Goal: Information Seeking & Learning: Learn about a topic

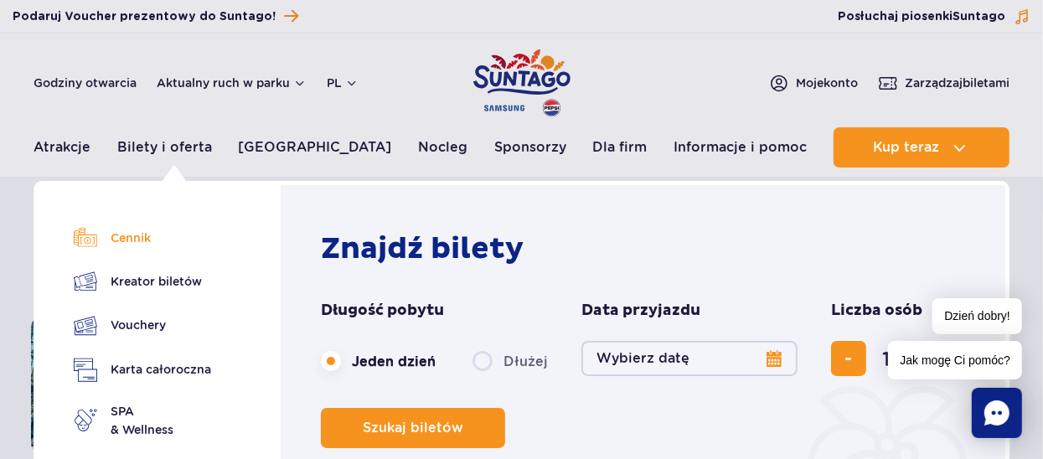
click at [132, 238] on link "Cennik" at bounding box center [142, 237] width 137 height 23
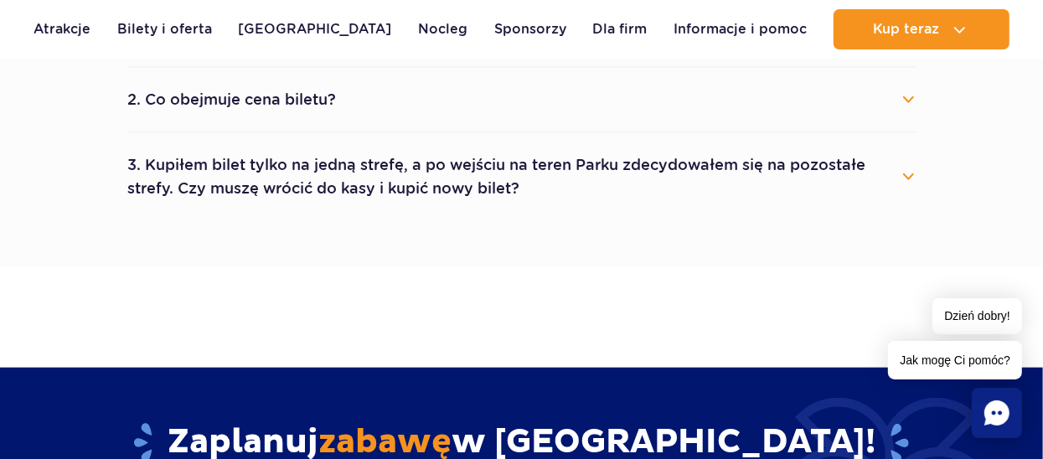
scroll to position [1056, 0]
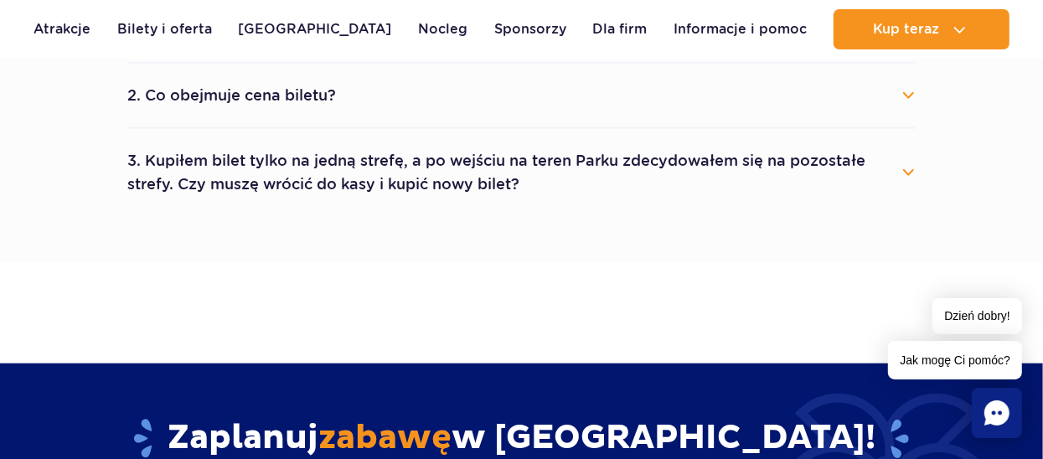
click at [904, 166] on button "3. Kupiłem bilet tylko na jedną strefę, a po wejściu na teren Parku zdecydowałe…" at bounding box center [522, 172] width 788 height 60
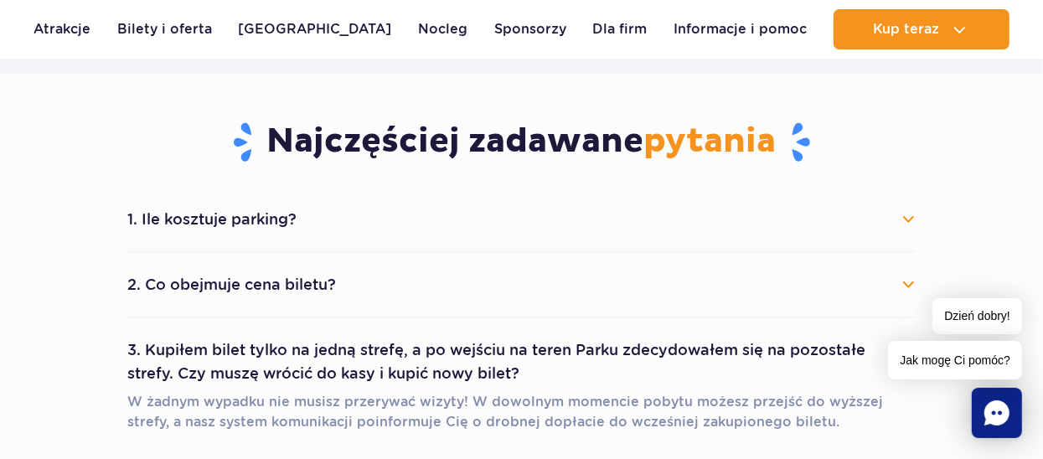
scroll to position [866, 0]
click at [905, 213] on button "1. Ile kosztuje parking?" at bounding box center [522, 219] width 788 height 37
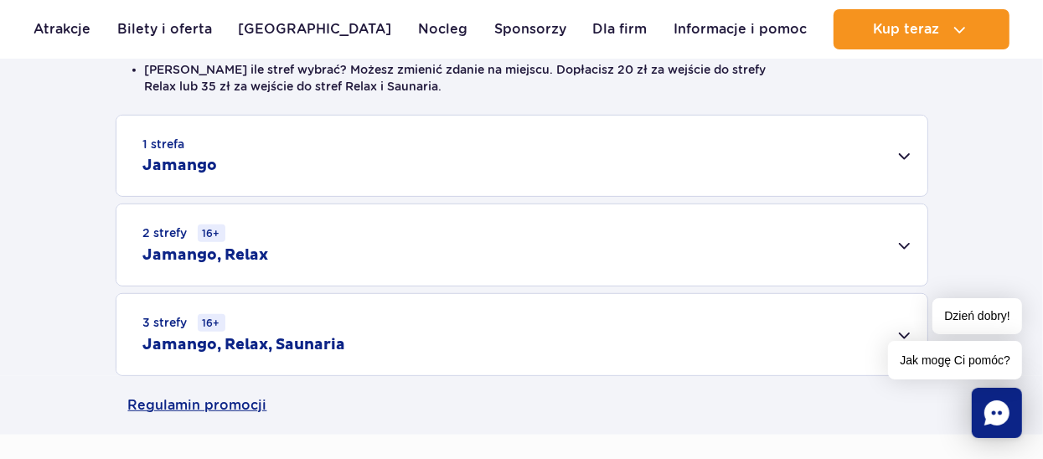
scroll to position [504, 0]
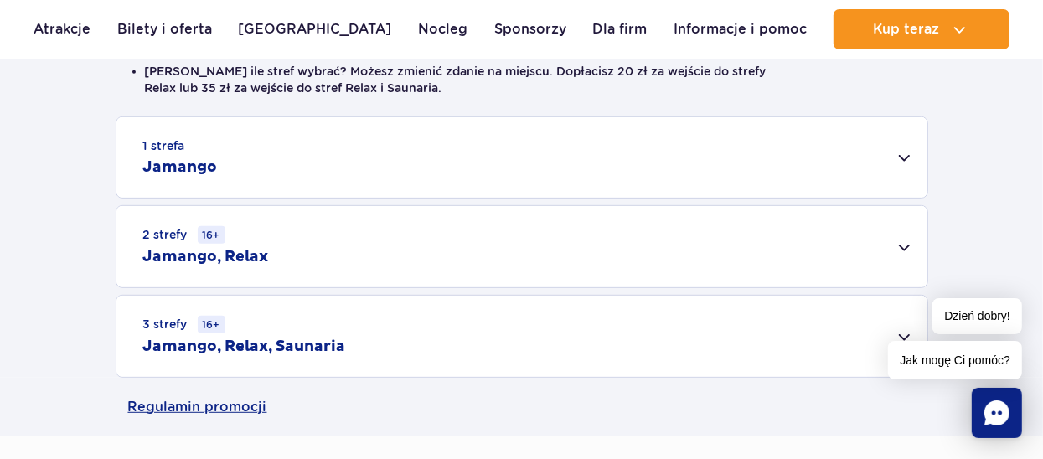
click at [904, 154] on div "1 strefa Jamango" at bounding box center [521, 157] width 811 height 80
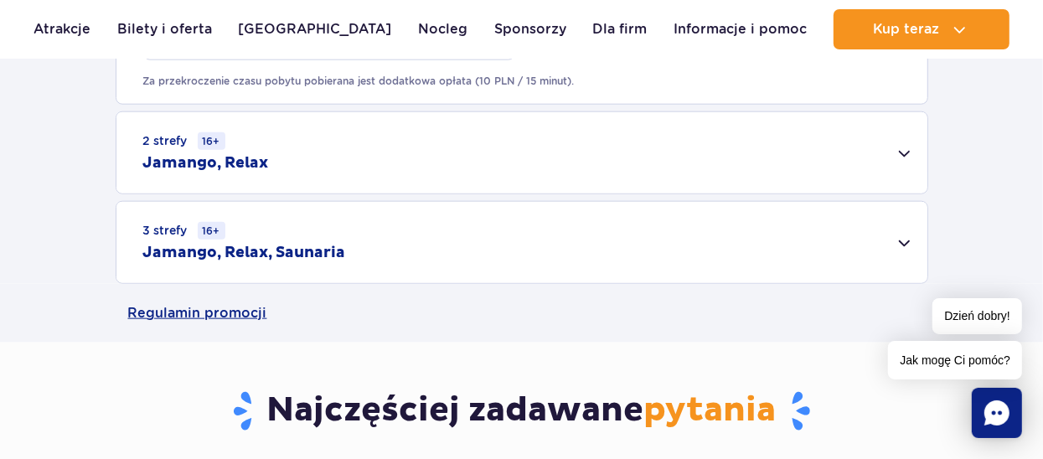
scroll to position [1207, 0]
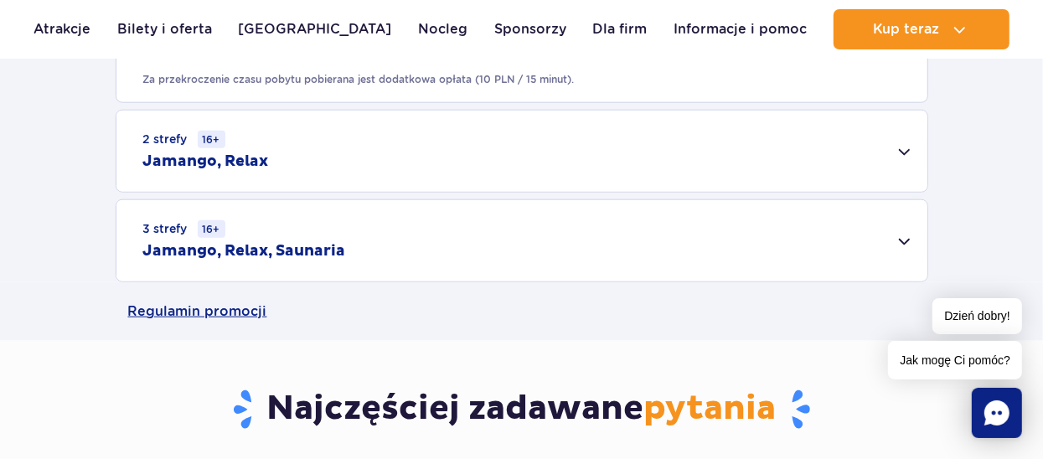
click at [900, 147] on div "2 strefy 16+ Jamango, Relax" at bounding box center [521, 151] width 811 height 81
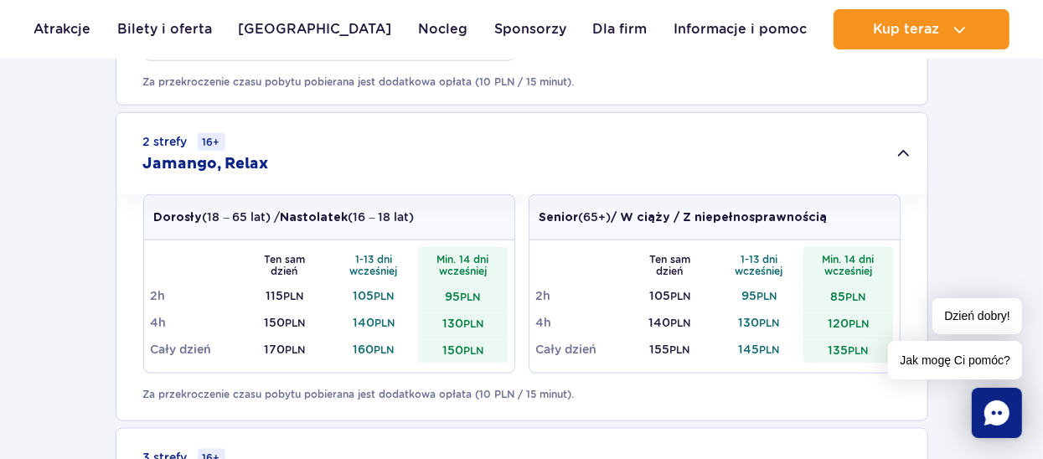
scroll to position [1206, 0]
click at [205, 138] on small "16+" at bounding box center [212, 141] width 28 height 18
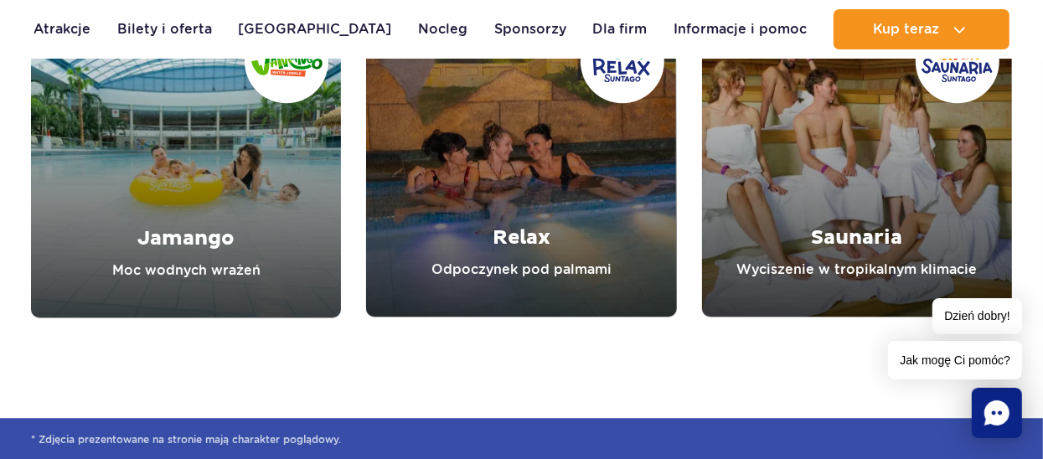
scroll to position [2644, 0]
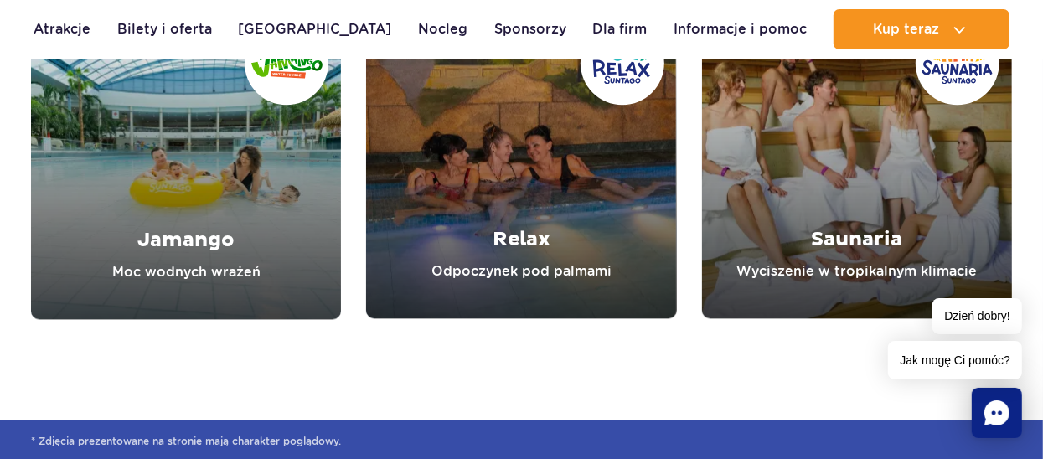
click at [545, 249] on link "Relax" at bounding box center [521, 163] width 310 height 310
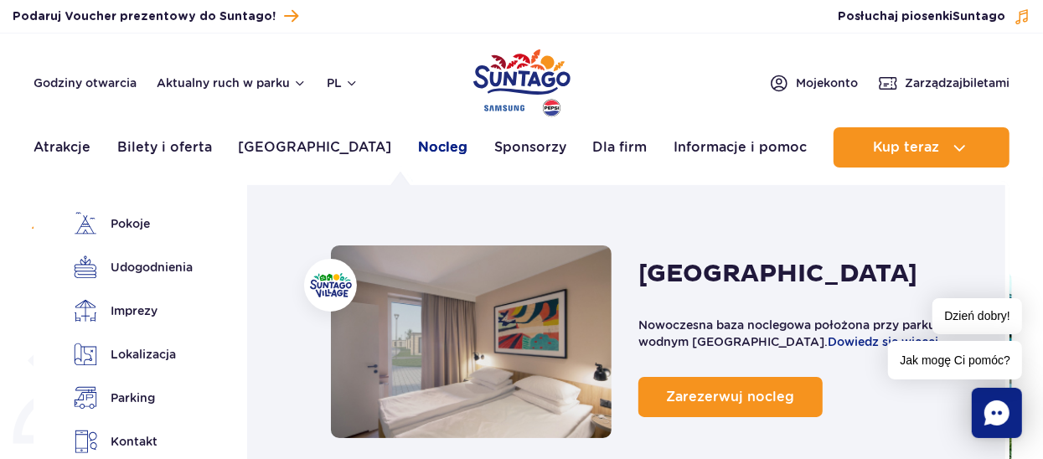
click at [418, 144] on link "Nocleg" at bounding box center [442, 147] width 49 height 40
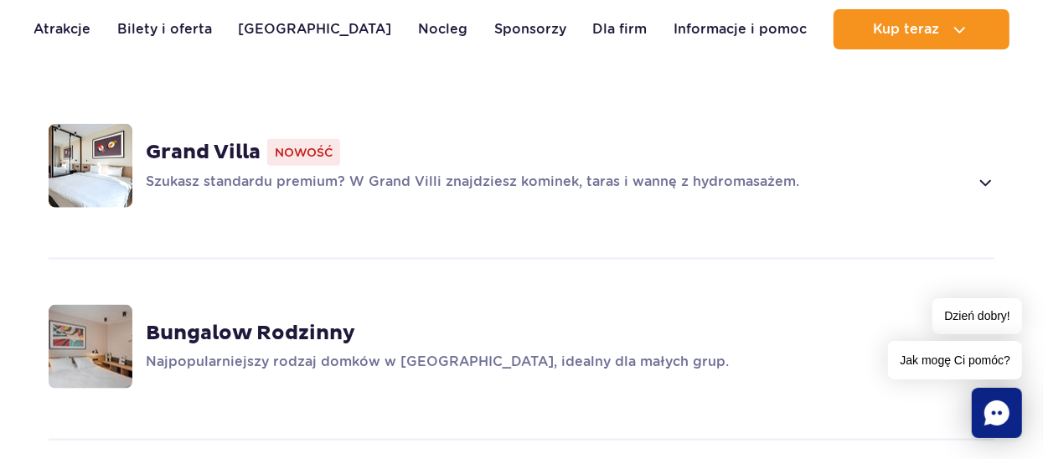
scroll to position [1315, 0]
click at [980, 183] on span at bounding box center [984, 183] width 19 height 20
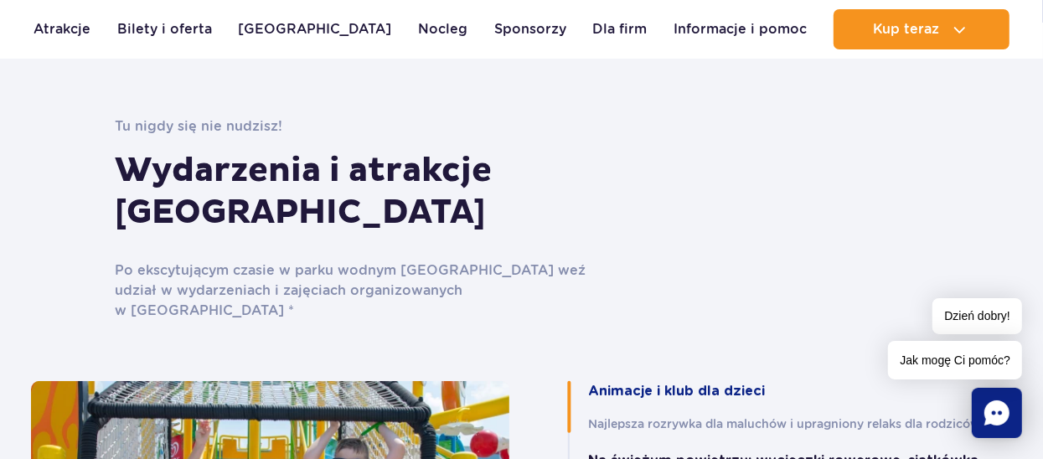
scroll to position [4464, 0]
